Goal: Task Accomplishment & Management: Use online tool/utility

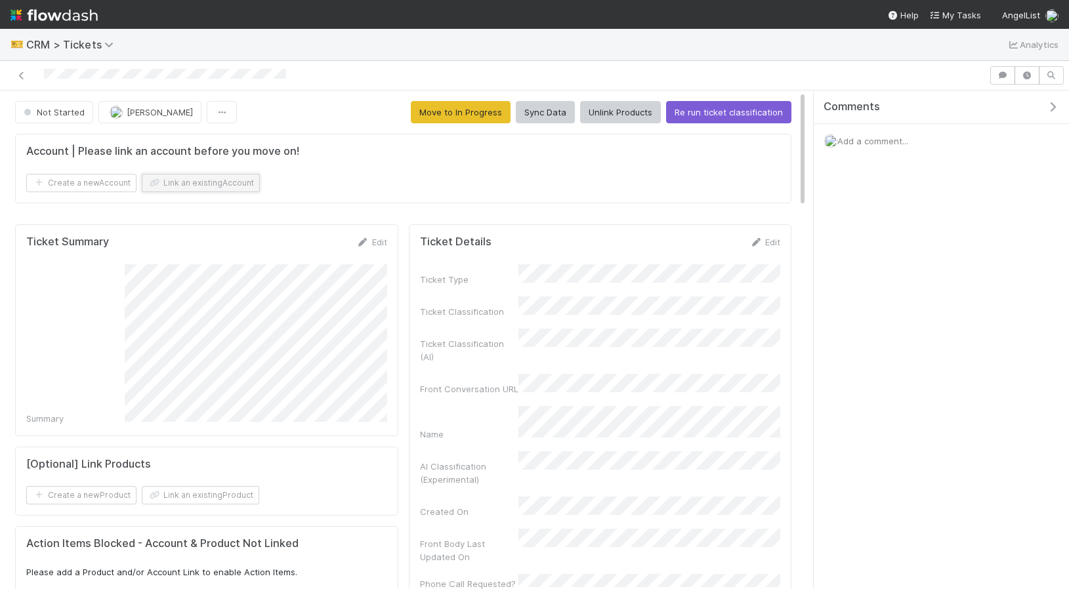
click at [195, 182] on button "Link an existing Account" at bounding box center [201, 183] width 118 height 18
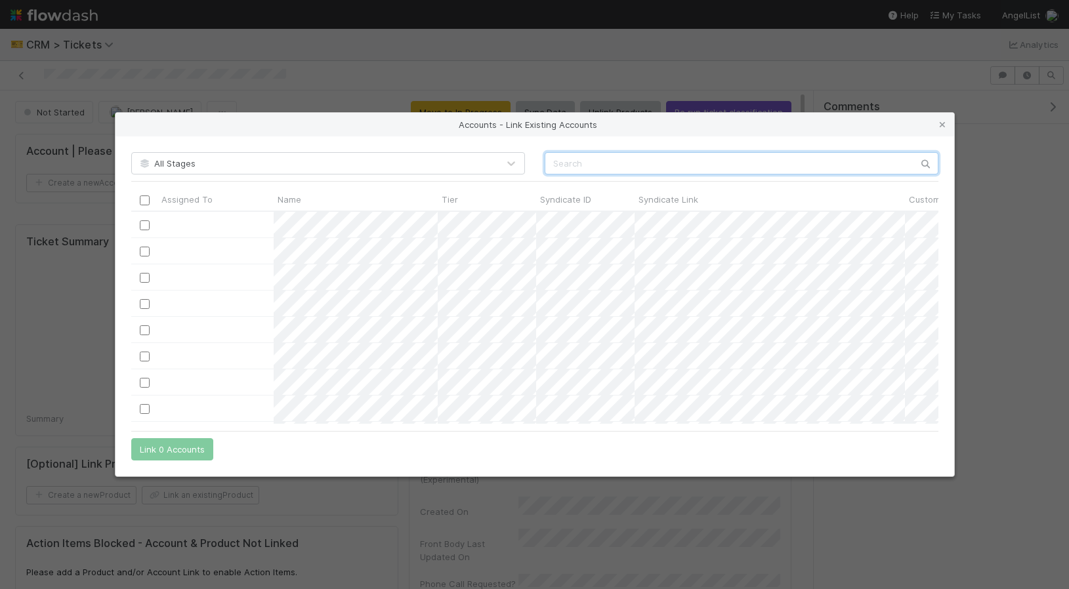
click at [586, 161] on input "text" at bounding box center [742, 163] width 394 height 22
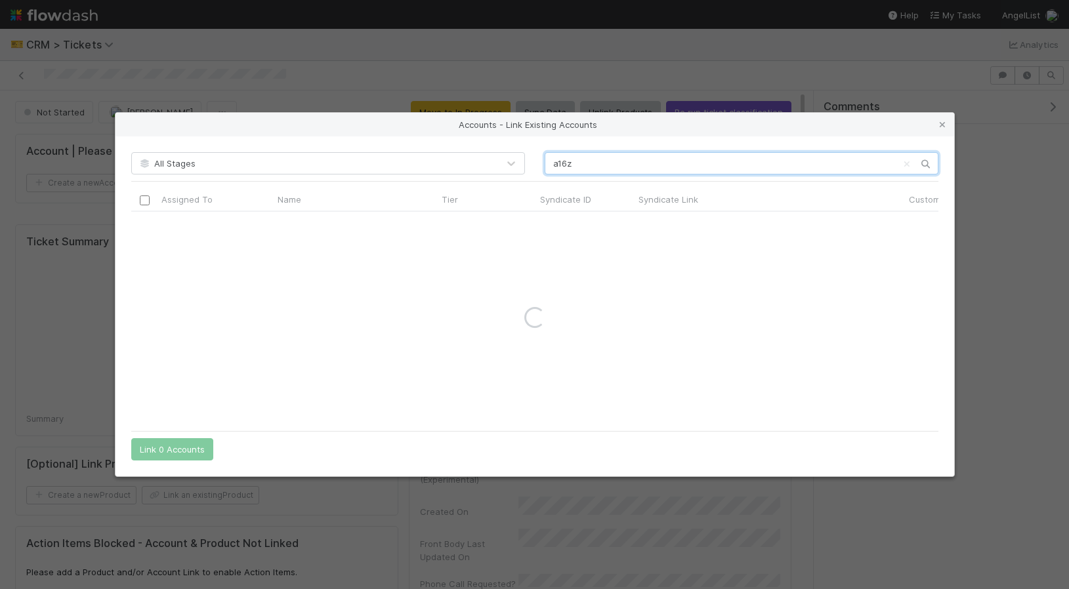
type input "a16z"
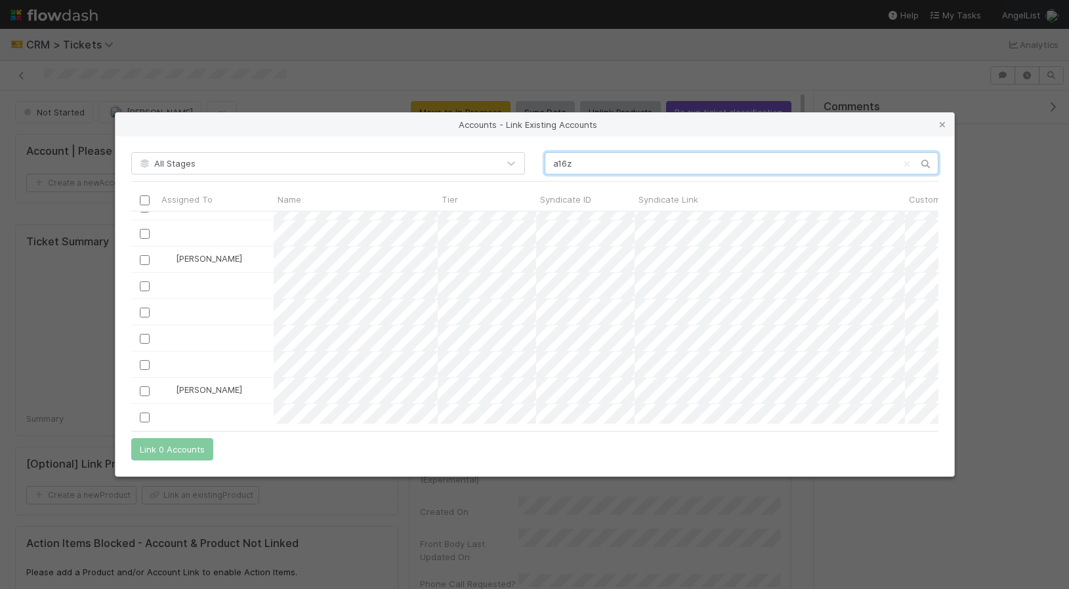
scroll to position [331, 0]
click at [146, 260] on input "checkbox" at bounding box center [144, 262] width 10 height 10
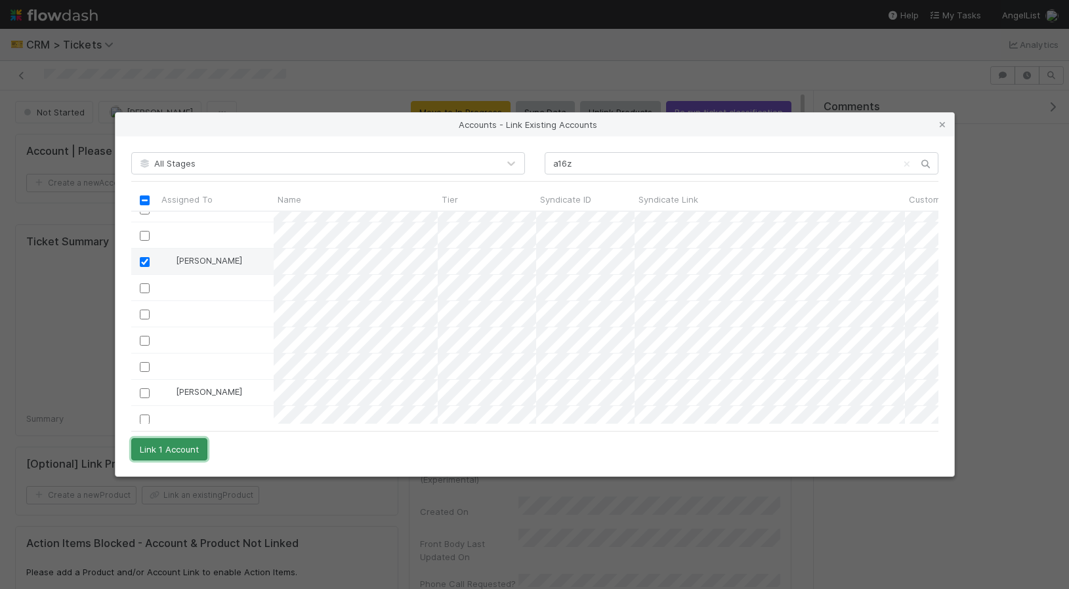
click at [157, 451] on button "Link 1 Account" at bounding box center [169, 449] width 76 height 22
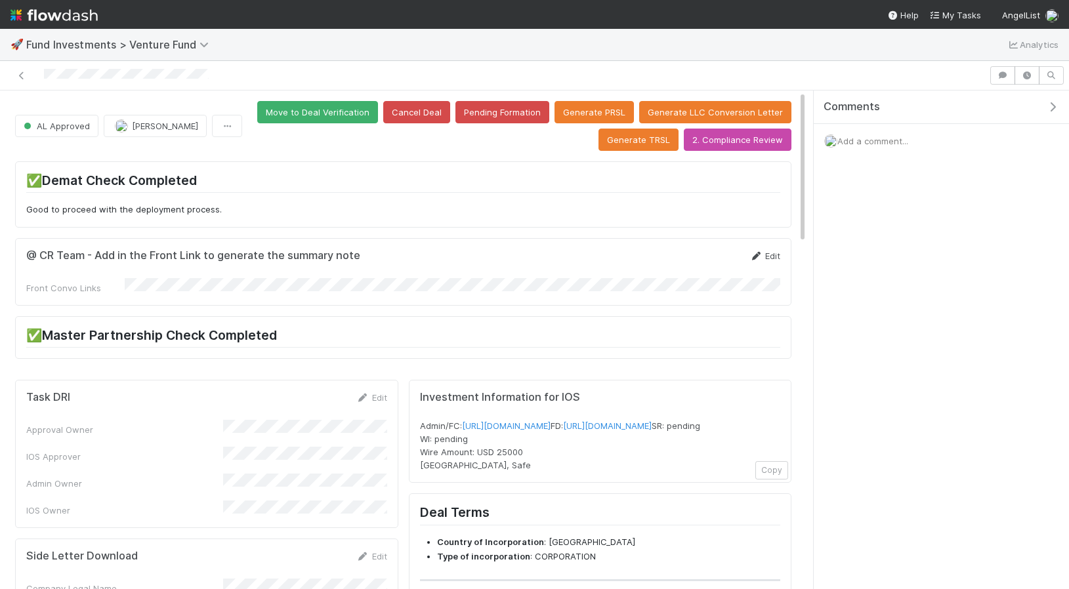
click at [760, 255] on icon at bounding box center [755, 256] width 13 height 9
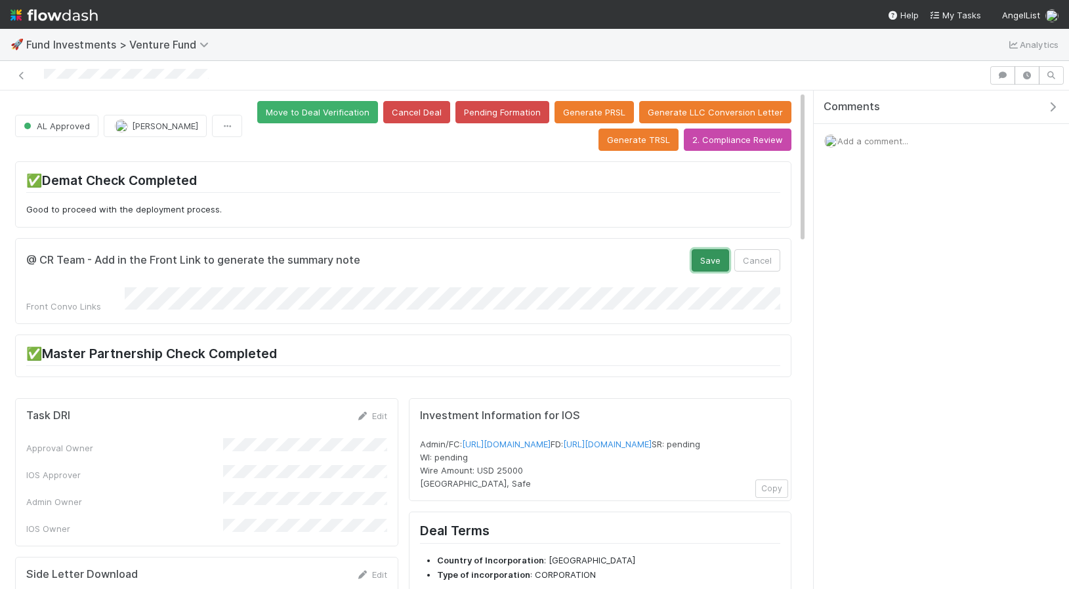
click at [711, 270] on button "Save" at bounding box center [710, 260] width 37 height 22
